Goal: Task Accomplishment & Management: Manage account settings

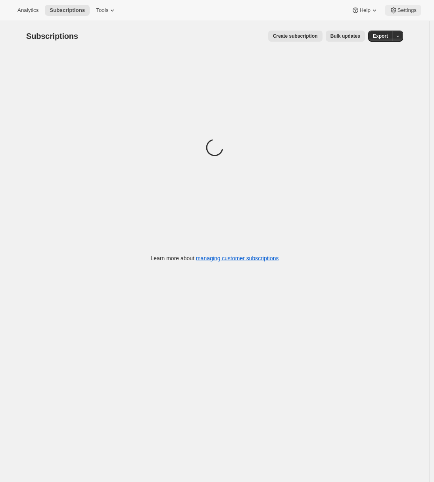
click at [402, 9] on span "Settings" at bounding box center [406, 10] width 19 height 6
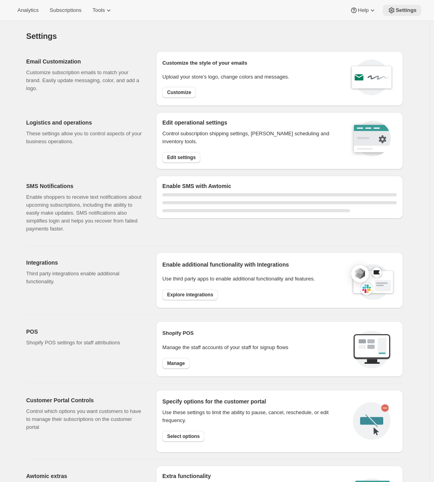
select select "22:00"
select select "09:00"
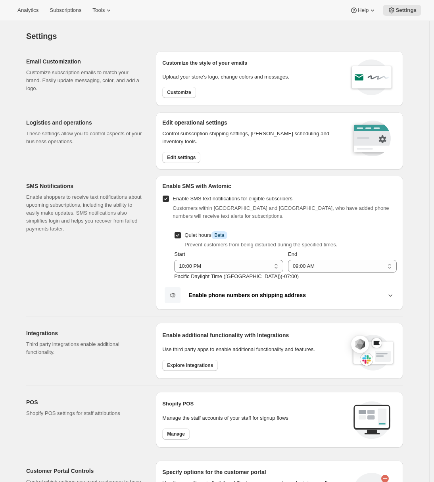
scroll to position [5, 0]
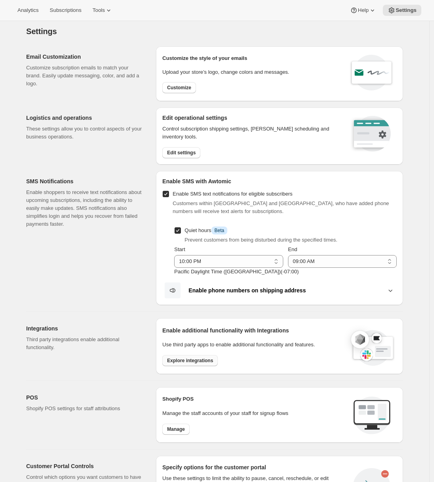
click at [195, 362] on span "Explore integrations" at bounding box center [190, 360] width 46 height 6
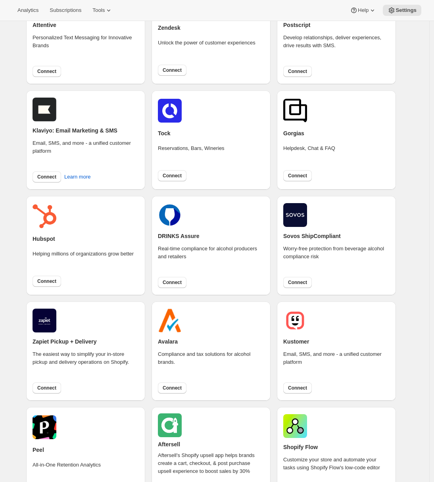
scroll to position [101, 0]
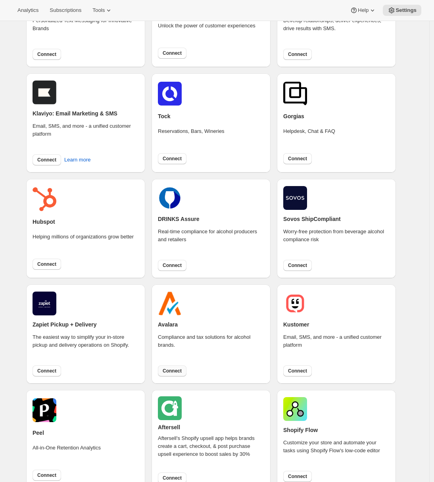
click at [172, 372] on span "Connect" at bounding box center [172, 371] width 19 height 6
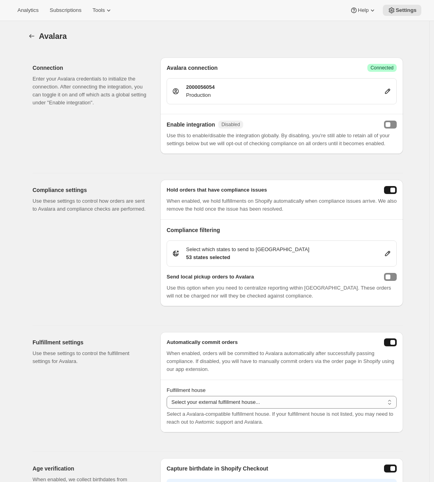
click at [390, 90] on icon at bounding box center [387, 91] width 5 height 5
click at [394, 123] on button "enabled" at bounding box center [390, 125] width 13 height 8
